Goal: Find specific page/section: Find specific page/section

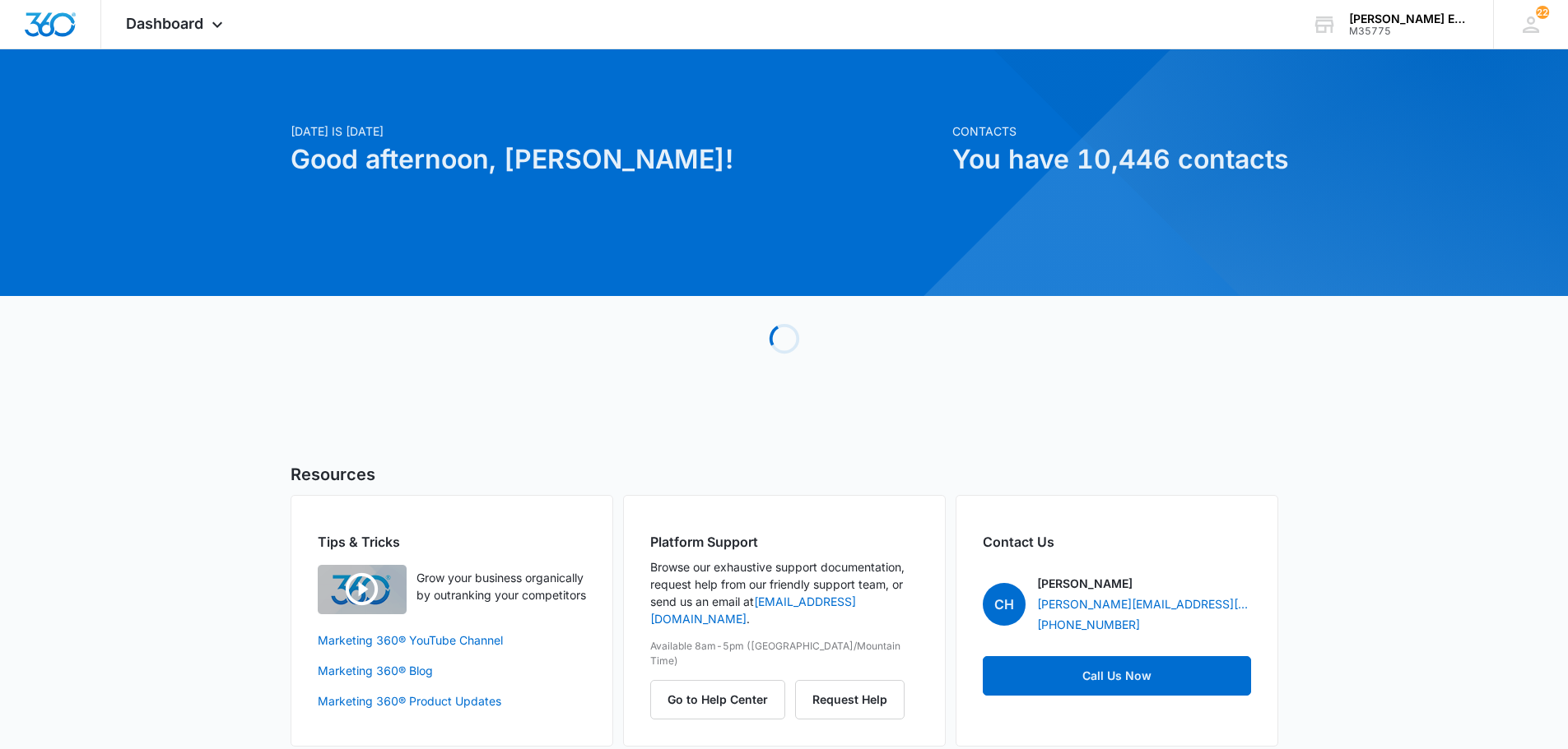
click at [192, 20] on span "Dashboard" at bounding box center [164, 23] width 77 height 18
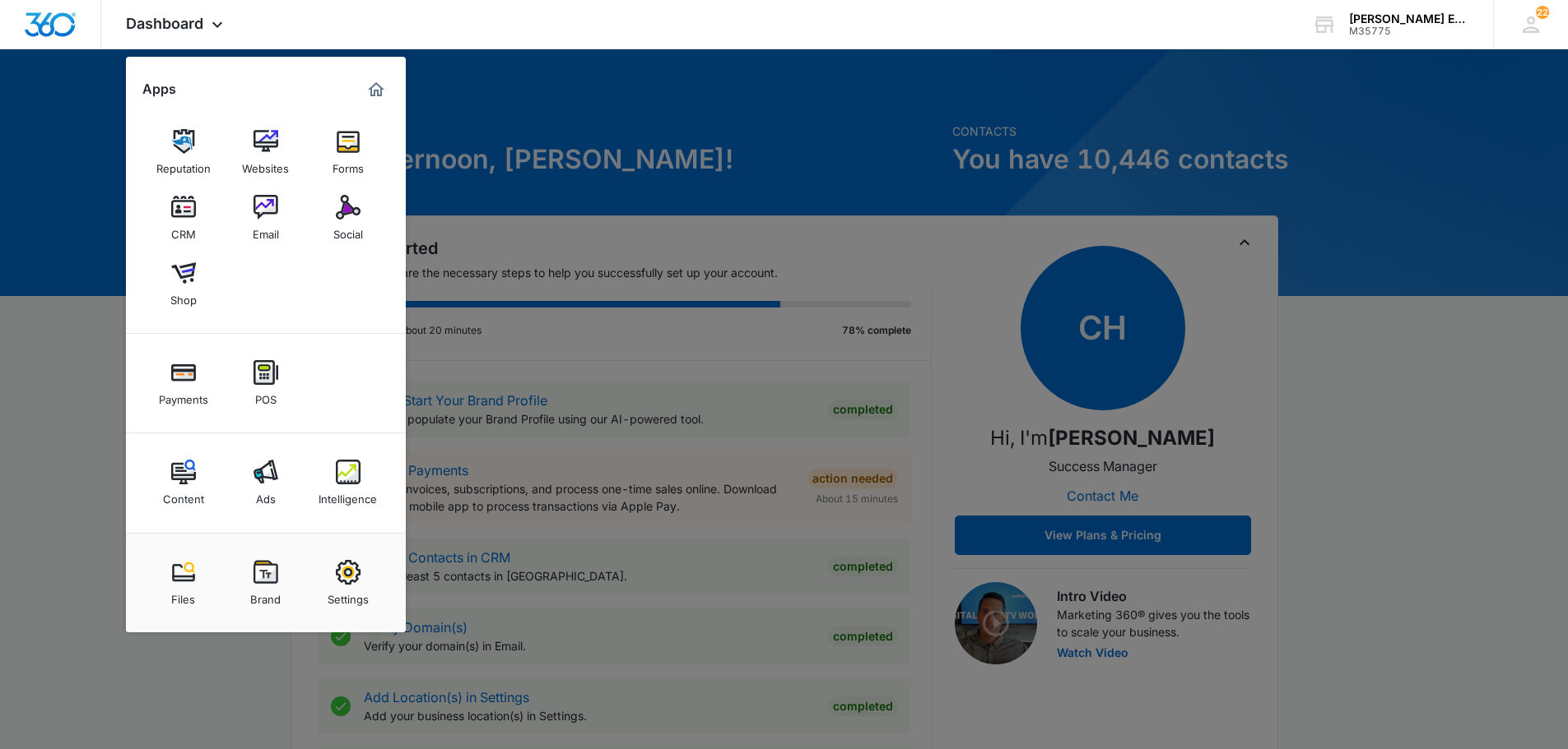
click at [180, 208] on img at bounding box center [183, 207] width 25 height 25
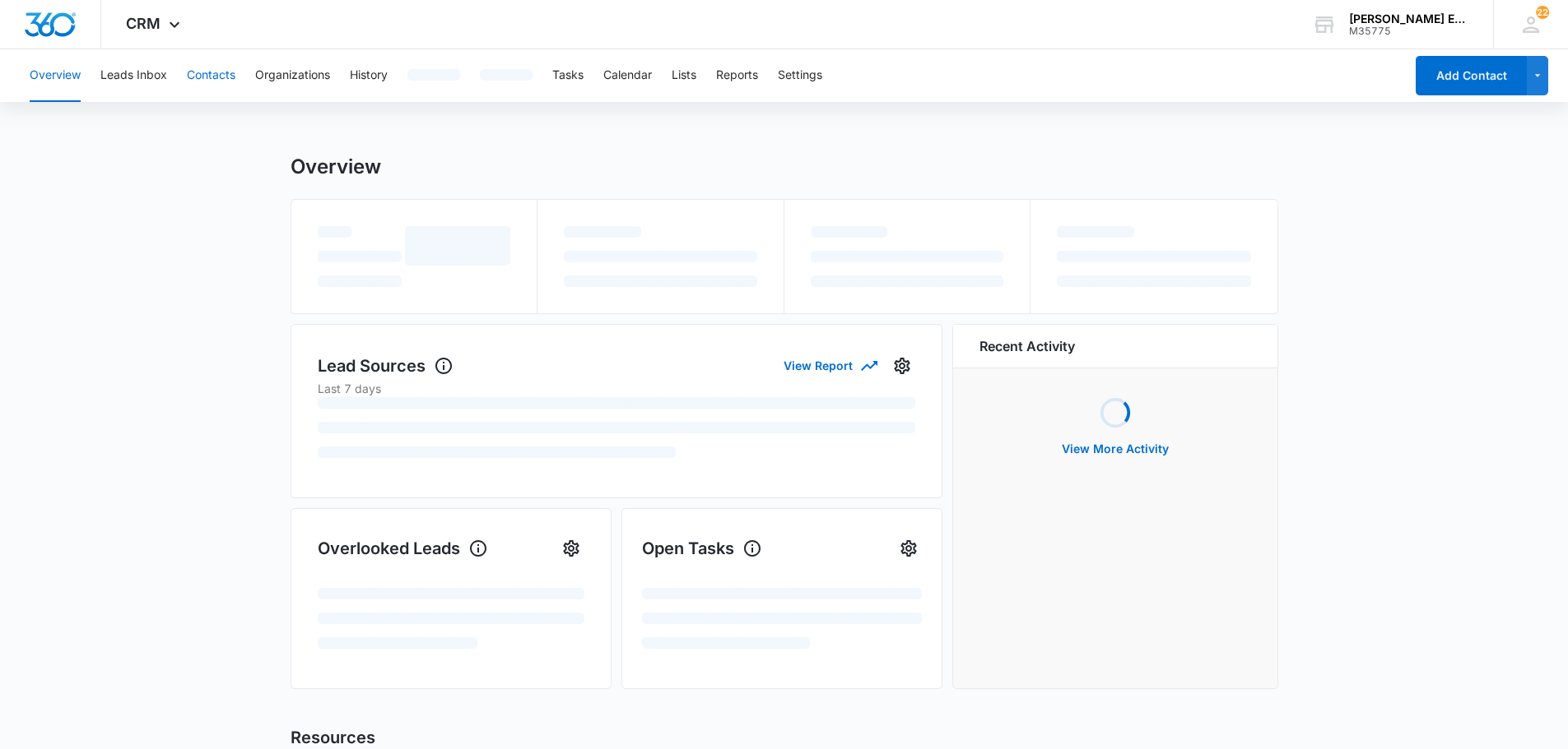
click at [217, 69] on button "Contacts" at bounding box center [211, 75] width 48 height 53
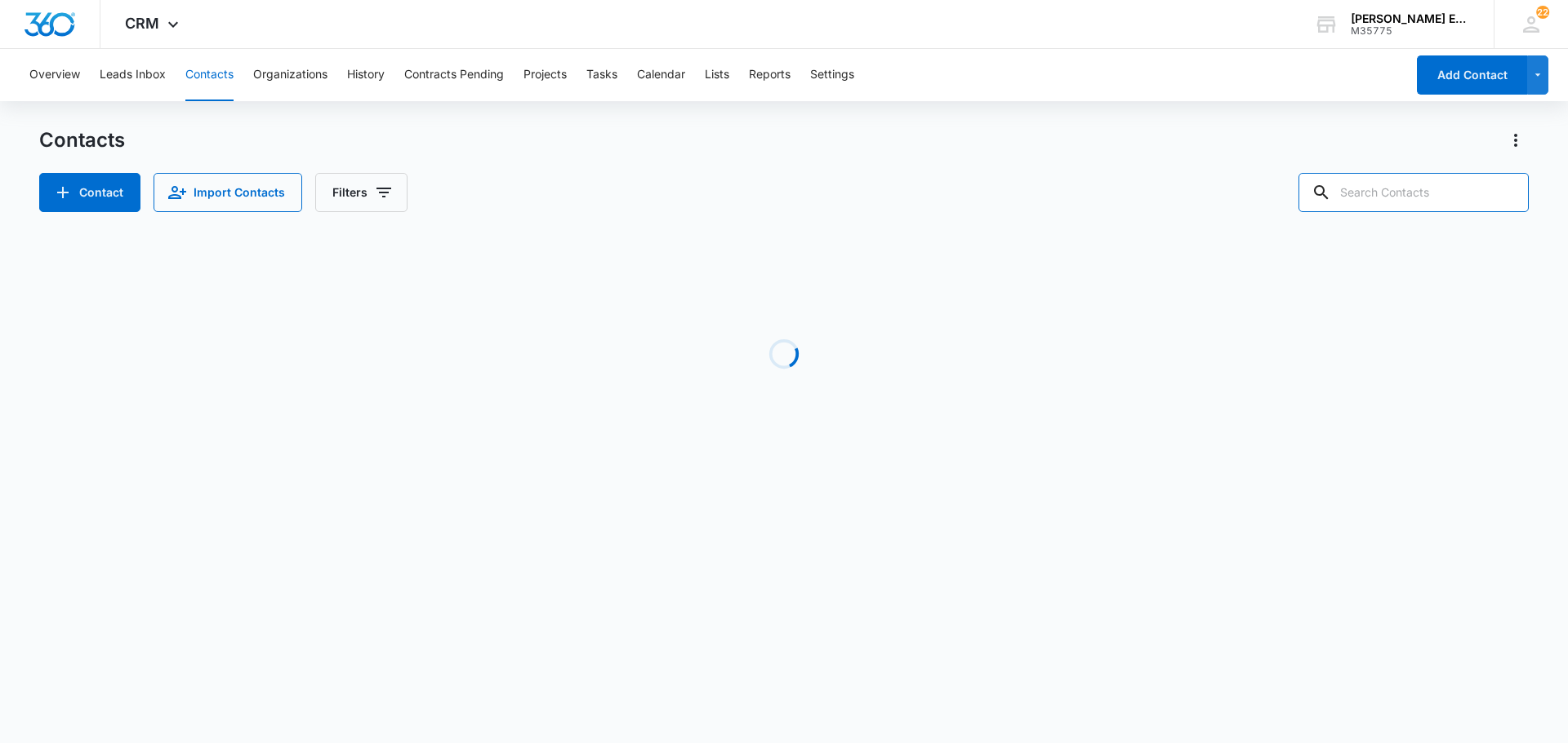
click at [1384, 193] on input "text" at bounding box center [1413, 192] width 230 height 40
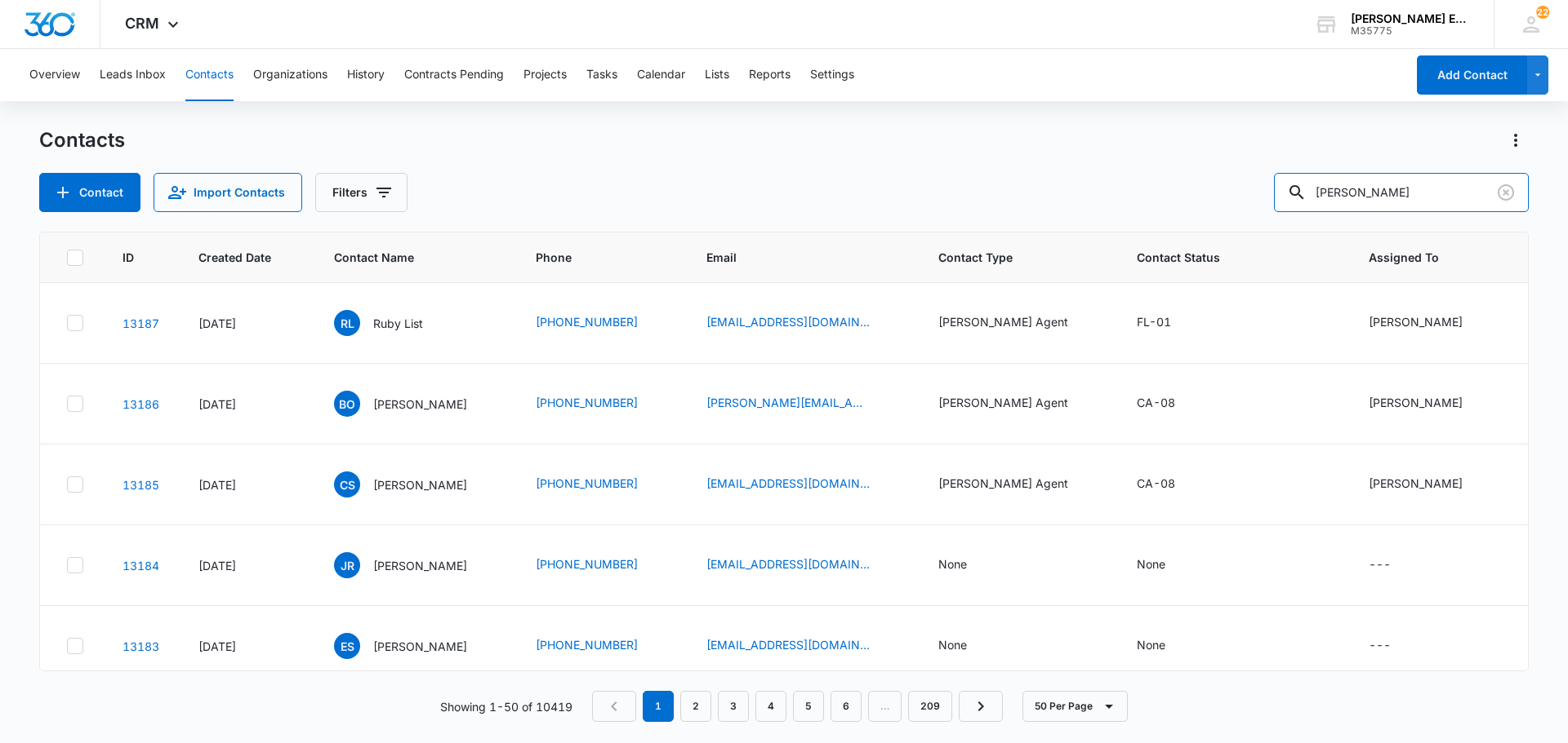
type input "[PERSON_NAME]"
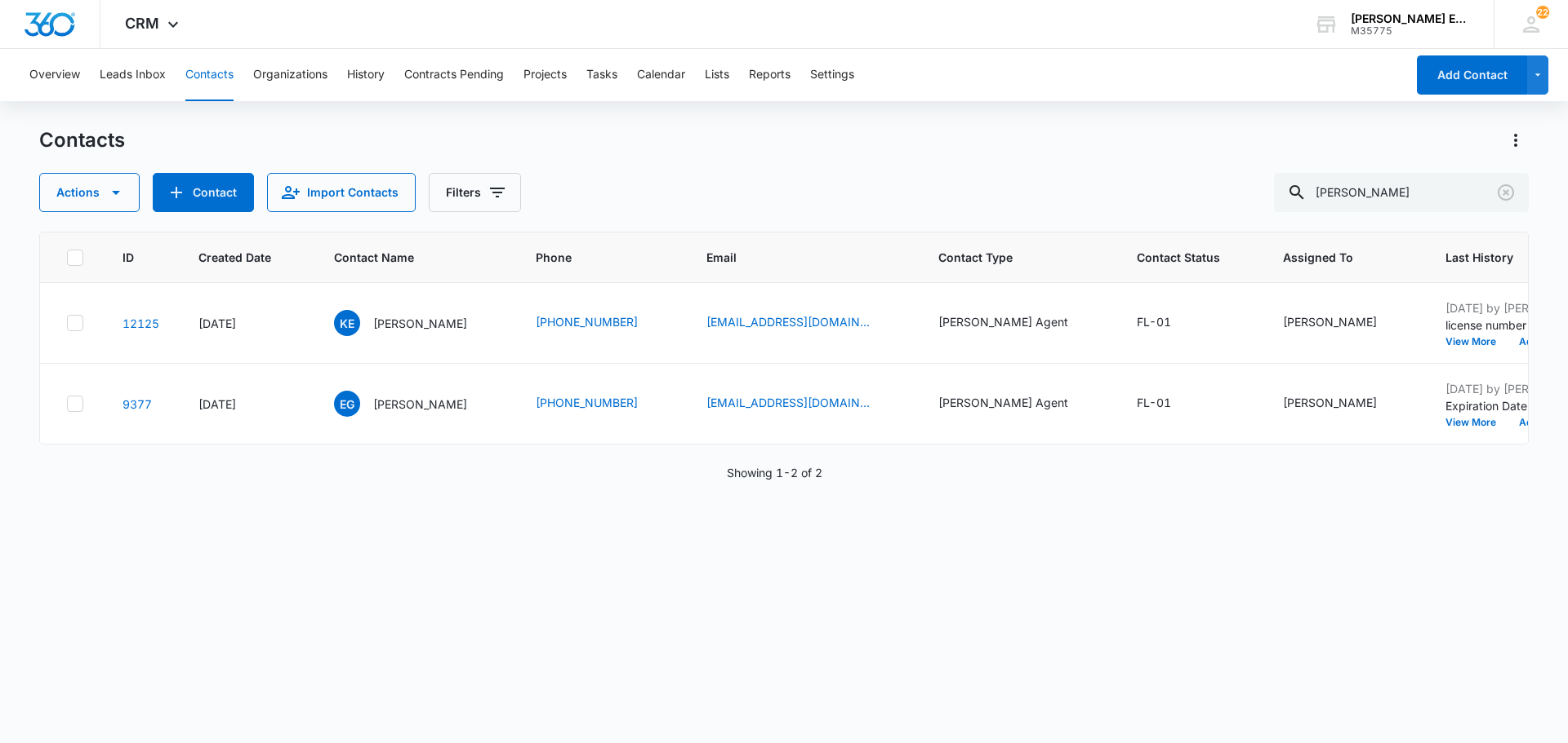
click at [416, 404] on p "[PERSON_NAME]" at bounding box center [420, 404] width 94 height 17
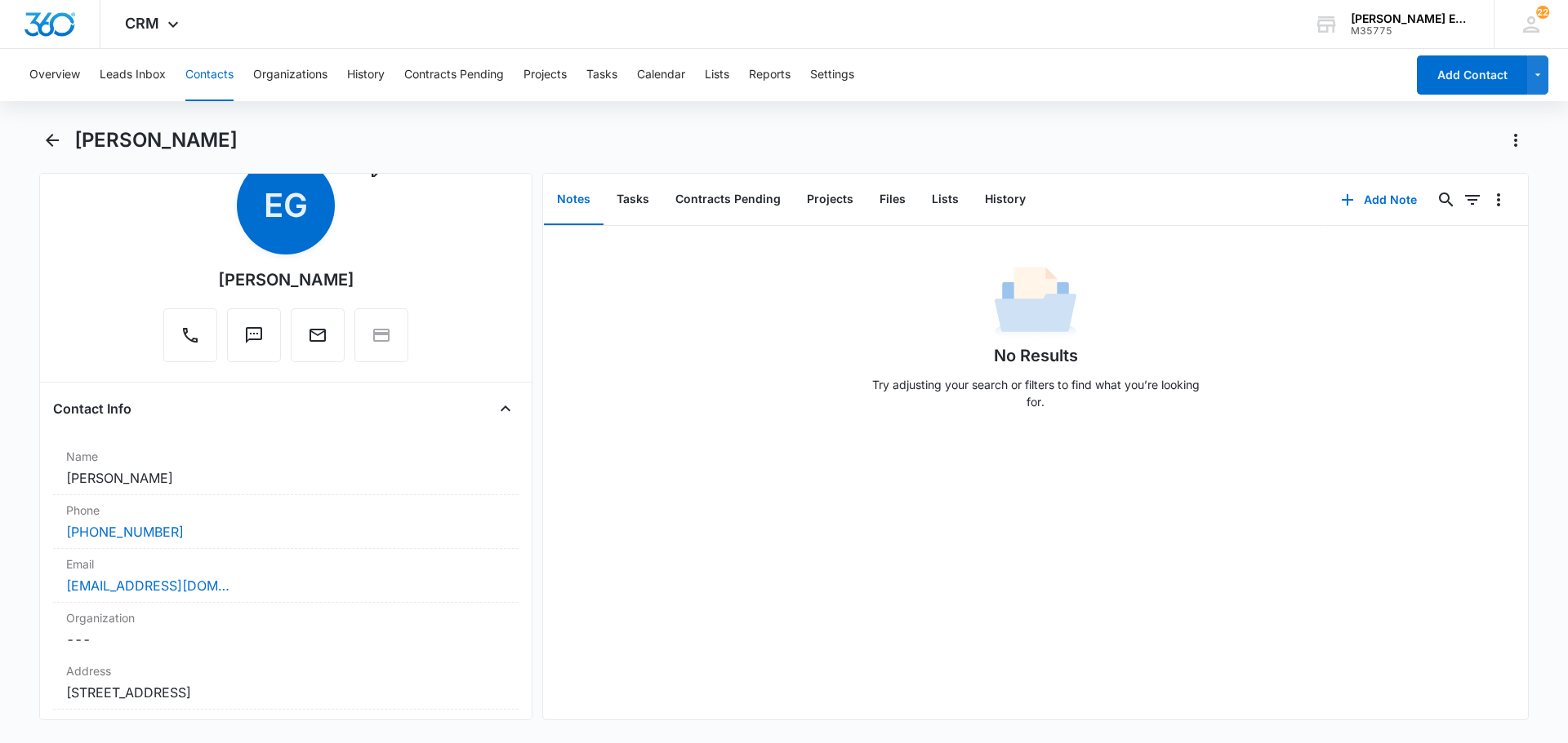
scroll to position [82, 0]
